Goal: Communication & Community: Answer question/provide support

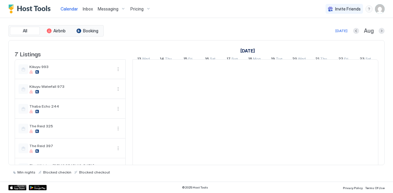
scroll to position [0, 333]
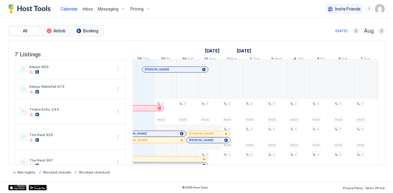
click at [90, 8] on span "Inbox" at bounding box center [88, 8] width 10 height 5
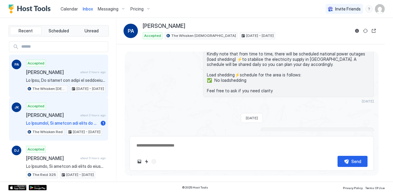
scroll to position [1135, 0]
click at [40, 108] on span "Accepted" at bounding box center [36, 105] width 17 height 5
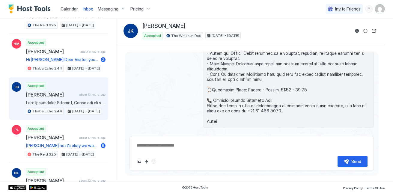
scroll to position [150, 0]
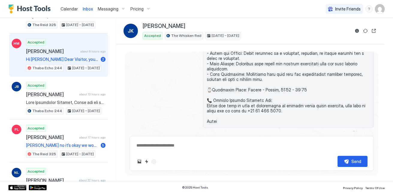
click at [66, 58] on span "Hi Hakeem Dear Visitor, you have been invited to visit Thaba Eco Village on 202…" at bounding box center [62, 59] width 72 height 5
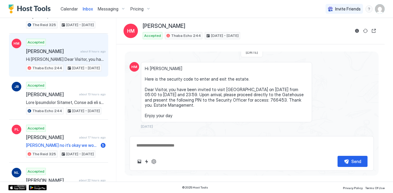
scroll to position [1602, 0]
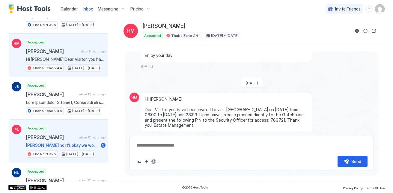
click at [66, 133] on div "Accepted Portia Lukhele about 17 hours ago Aaah Ohkay no it’s okay we would hav…" at bounding box center [65, 141] width 79 height 33
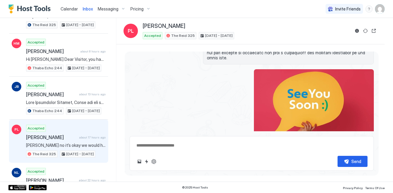
scroll to position [1412, 0]
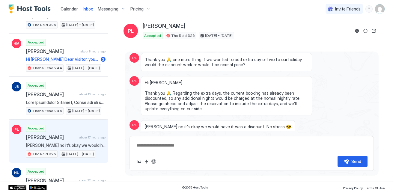
type textarea "*"
